Goal: Book appointment/travel/reservation

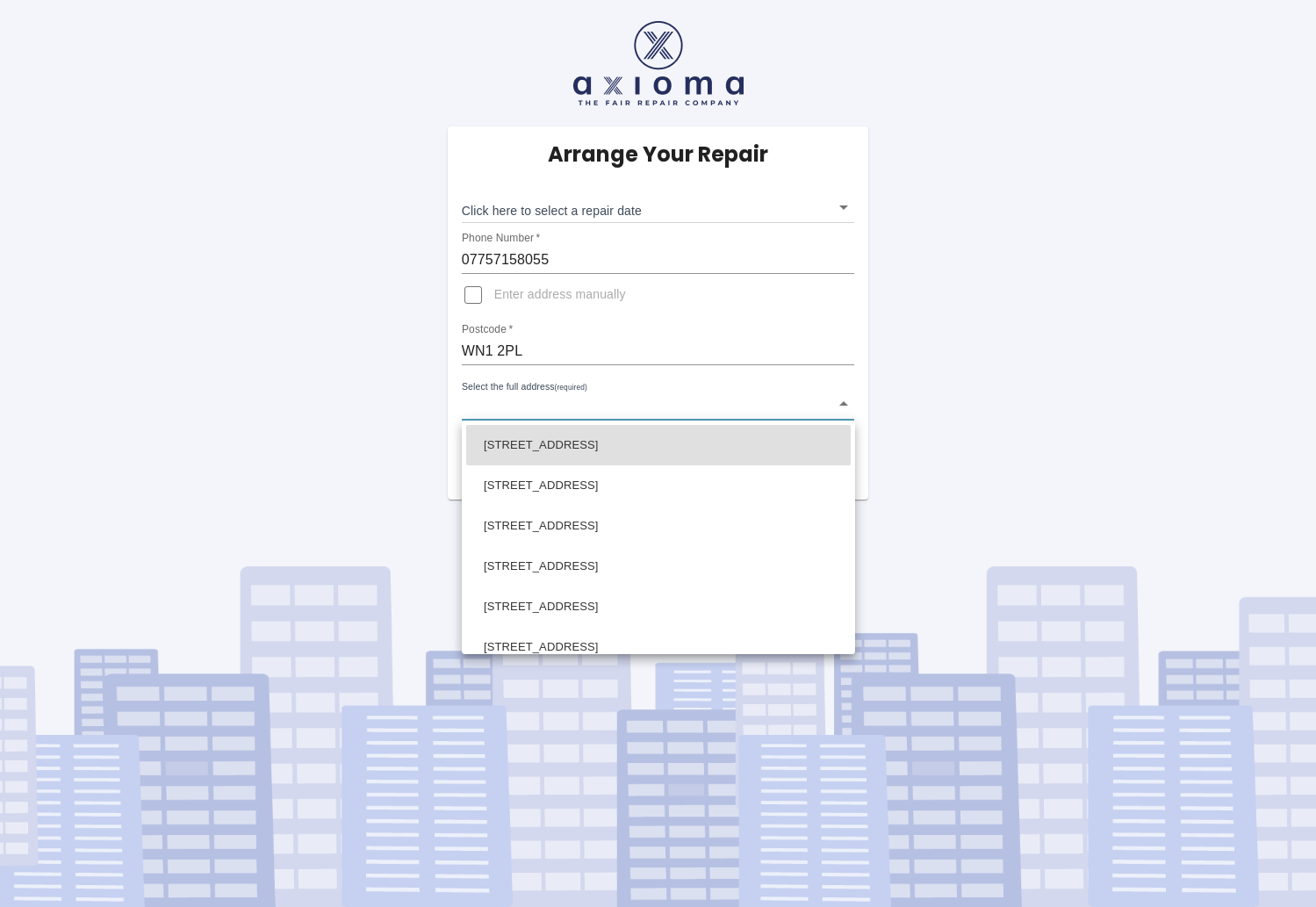
click at [533, 406] on body "Arrange Your Repair Click here to select a repair date ​ Phone Number   * 07757…" at bounding box center [658, 454] width 1316 height 907
click at [533, 634] on li "[STREET_ADDRESS]" at bounding box center [658, 647] width 385 height 41
type input "[STREET_ADDRESS]"
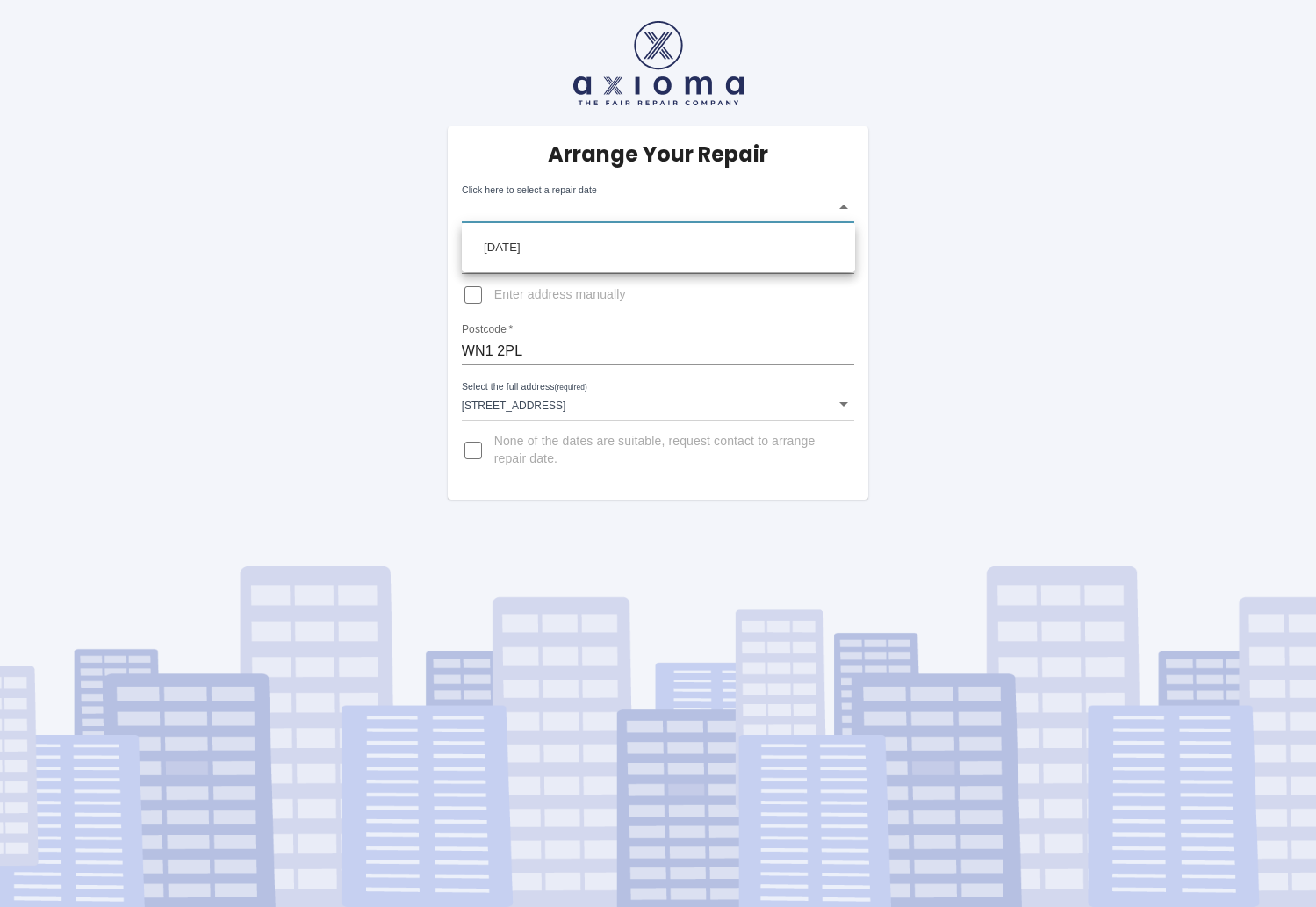
click at [655, 211] on body "Arrange Your Repair Click here to select a repair date ​ Phone Number   * 07757…" at bounding box center [658, 454] width 1316 height 907
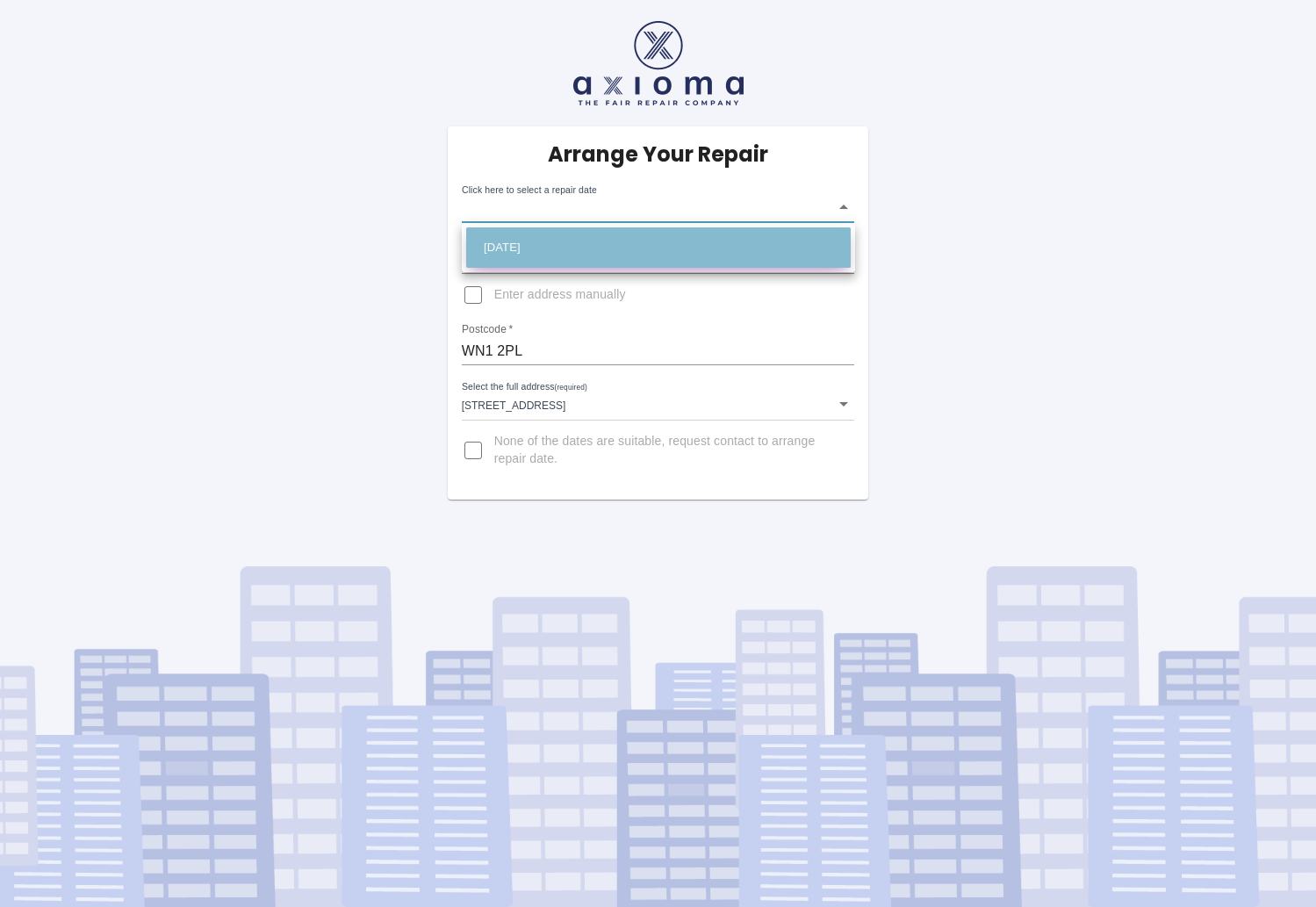
click at [580, 245] on li "[DATE]" at bounding box center [658, 248] width 385 height 41
type input "[DATE]T00:00:00.000Z"
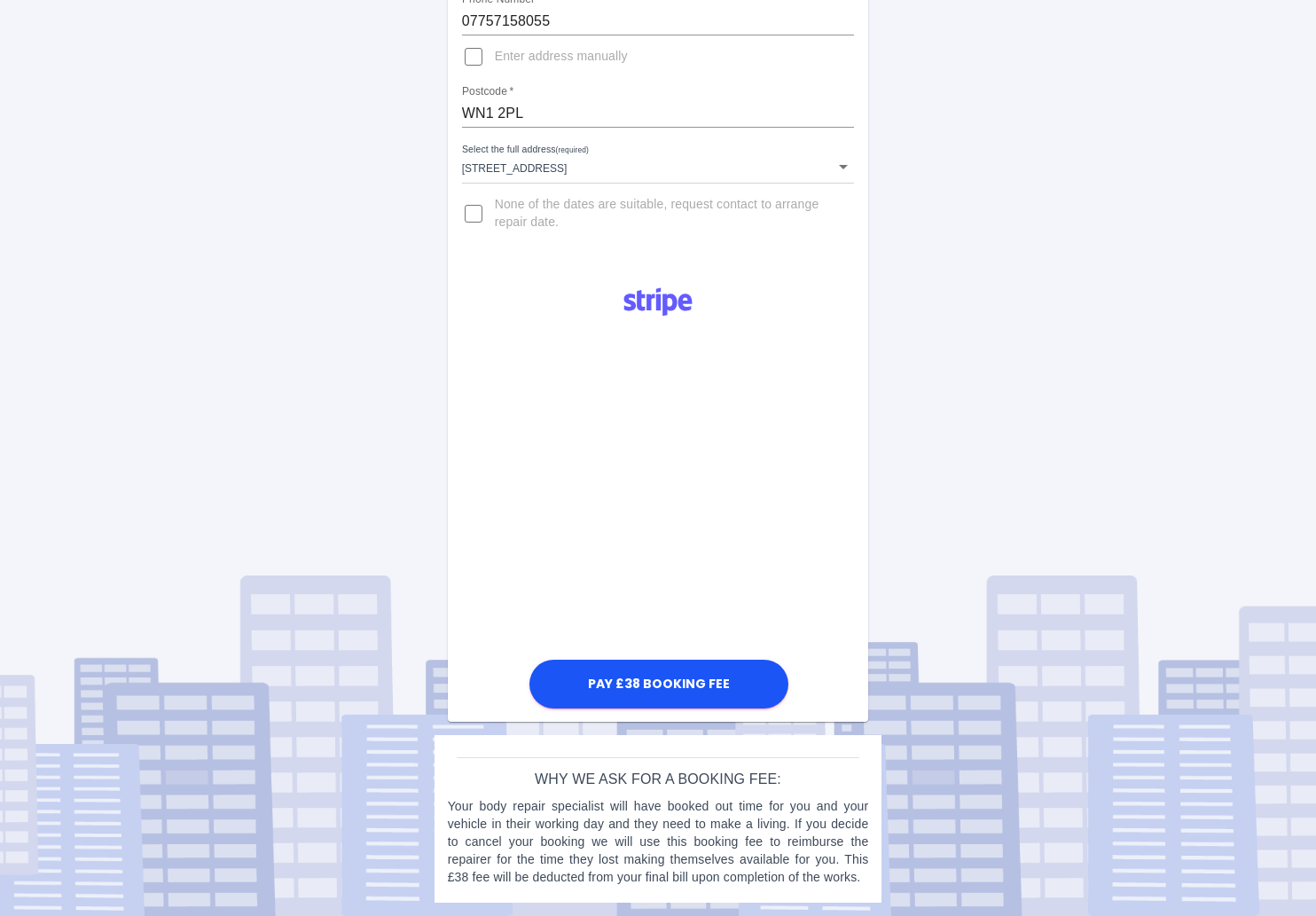
scroll to position [241, 0]
click at [637, 678] on button "Pay £38 Booking Fee" at bounding box center [659, 685] width 259 height 49
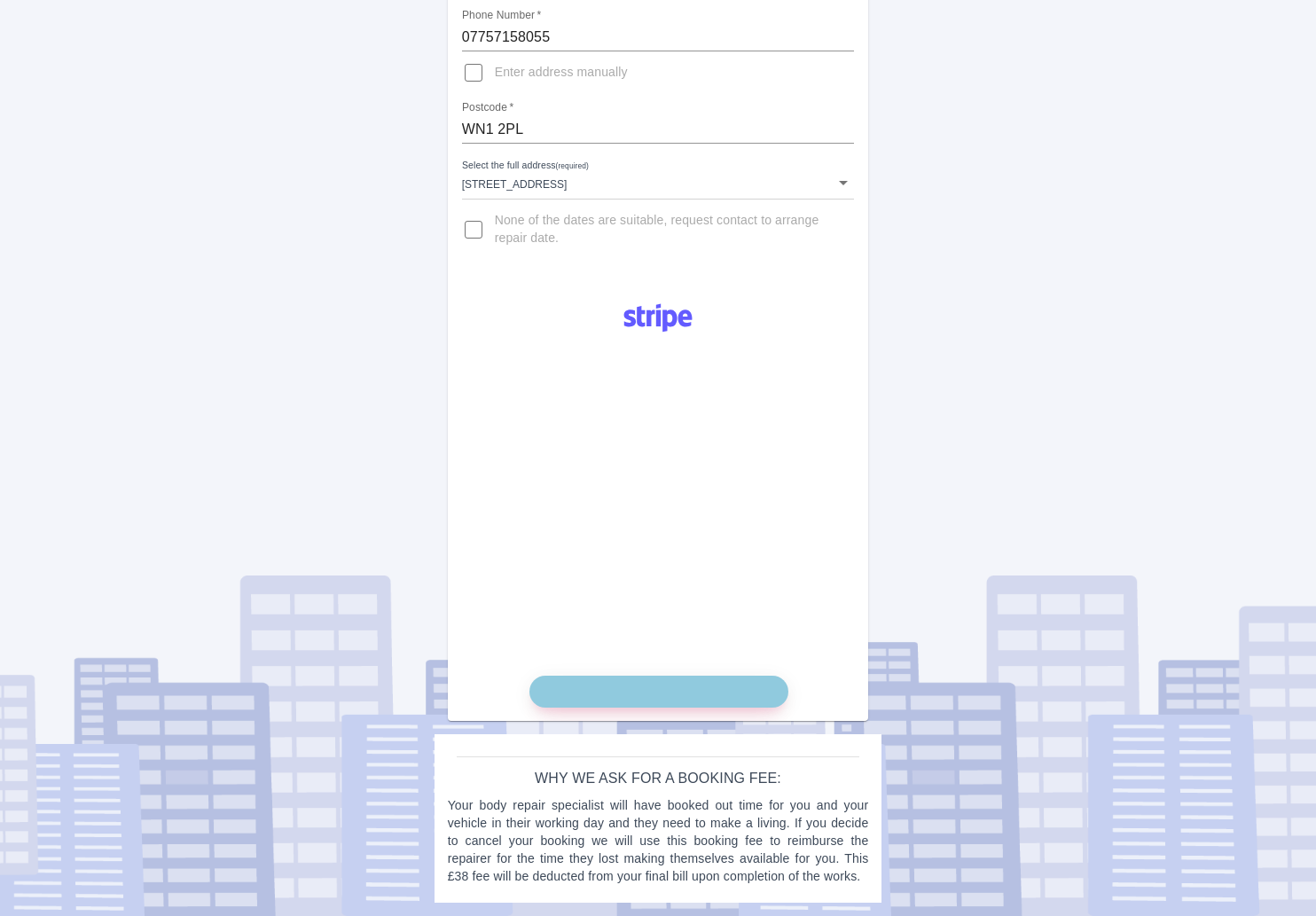
scroll to position [226, 0]
